Goal: Communication & Community: Answer question/provide support

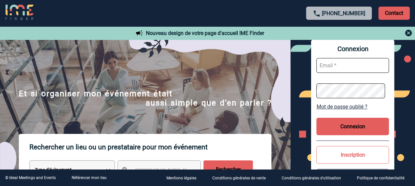
click at [362, 65] on input "text" at bounding box center [353, 65] width 73 height 15
type input "sandrine.arlabosse@sanofi.com"
click at [347, 119] on button "Connexion" at bounding box center [353, 127] width 73 height 18
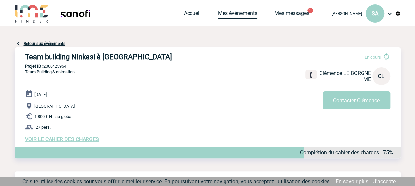
click at [237, 10] on link "Mes événements" at bounding box center [237, 14] width 39 height 9
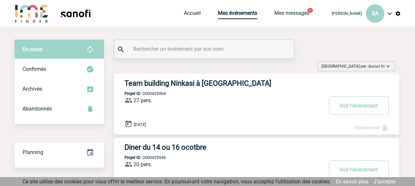
click at [209, 151] on h3 "Diner du 14 ou 16 ocotbre" at bounding box center [224, 147] width 198 height 8
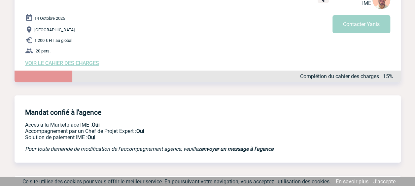
scroll to position [66, 0]
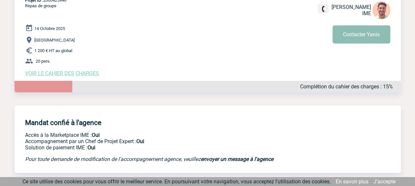
click at [358, 33] on button "Contacter Yanis" at bounding box center [362, 34] width 58 height 18
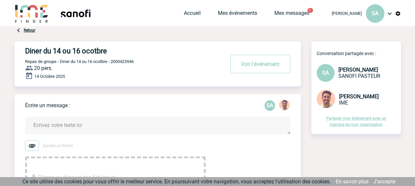
click at [70, 124] on textarea at bounding box center [157, 126] width 265 height 18
type textarea "b"
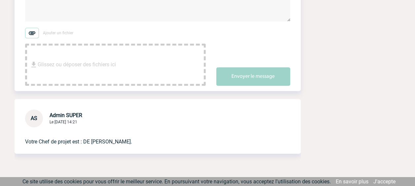
scroll to position [165, 0]
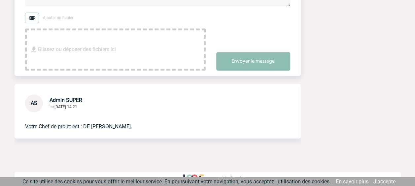
type textarea "Bonjour Yanis, nombre revu à la baisse, c'est pour 10 personnes"
click at [233, 61] on button "Envoyer le message" at bounding box center [253, 61] width 74 height 19
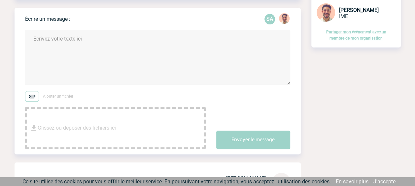
scroll to position [33, 0]
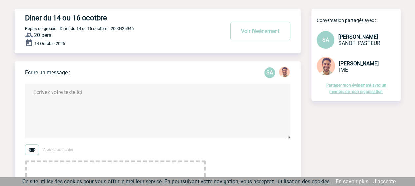
click at [116, 95] on textarea at bounding box center [157, 111] width 265 height 55
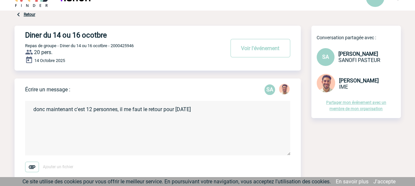
scroll to position [0, 0]
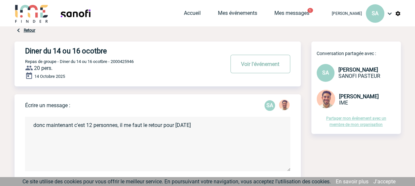
type textarea "donc maintenant c'est 12 personnes, il me faut le retour pour demain"
click at [248, 62] on button "Voir l'événement" at bounding box center [261, 64] width 60 height 19
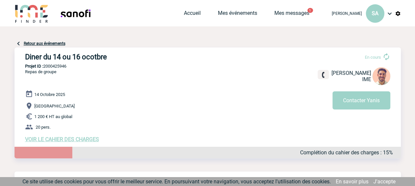
click at [33, 42] on link "Retour aux événements" at bounding box center [45, 43] width 42 height 5
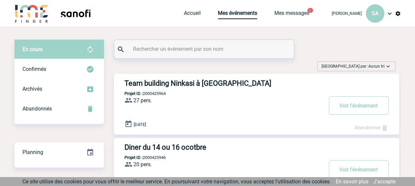
click at [178, 150] on h3 "Diner du 14 ou 16 ocotbre" at bounding box center [224, 147] width 198 height 8
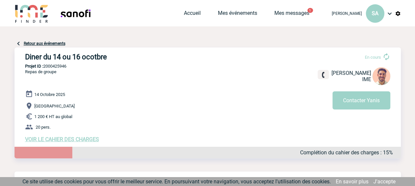
click at [65, 42] on div "Diner du 14 ou 16 ocotbre En cours Yanis DE CLERCQ IME Contacter Yanis Diner du…" at bounding box center [208, 106] width 387 height 132
click at [63, 42] on link "Retour aux événements" at bounding box center [45, 43] width 42 height 5
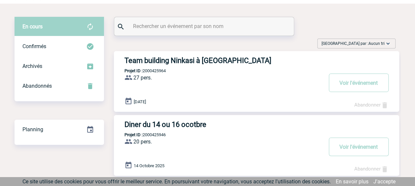
scroll to position [33, 0]
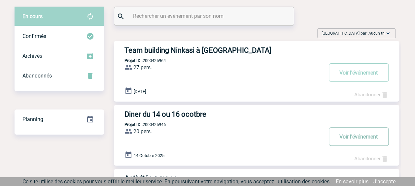
click at [346, 137] on button "Voir l'événement" at bounding box center [359, 137] width 60 height 19
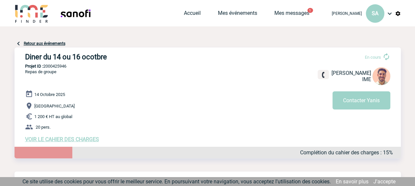
click at [91, 139] on span "VOIR LE CAHIER DES CHARGES" at bounding box center [62, 139] width 74 height 6
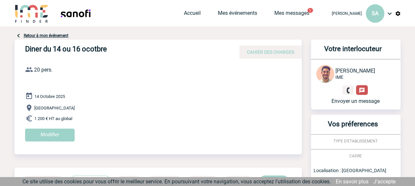
click at [363, 91] on img at bounding box center [362, 91] width 6 height 6
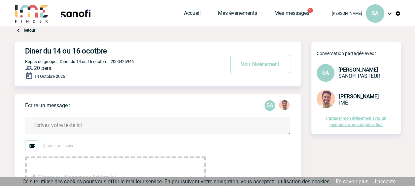
click at [96, 125] on textarea at bounding box center [157, 126] width 265 height 18
click at [112, 125] on textarea "date arrêtée le 14 Octobre pour 10 personnes.." at bounding box center [157, 144] width 265 height 55
click at [159, 126] on textarea "date arrêtée le 14 Octobre pour 12 personnes.." at bounding box center [157, 144] width 265 height 55
type textarea "date arrêtée le 14 Octobre pour 12 personnes.."
